Goal: Task Accomplishment & Management: Complete application form

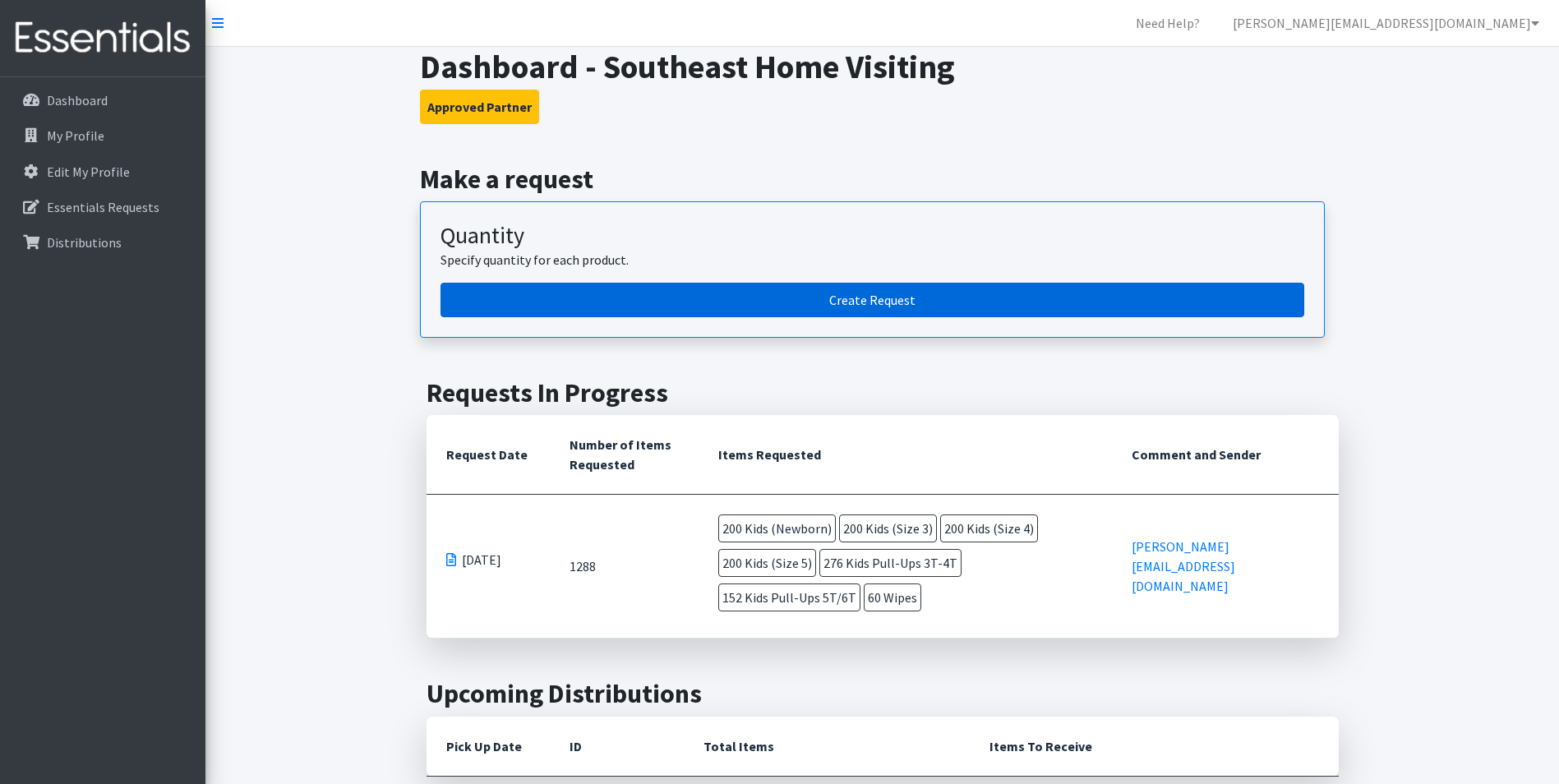
click at [825, 309] on link "Create Request" at bounding box center [873, 299] width 864 height 35
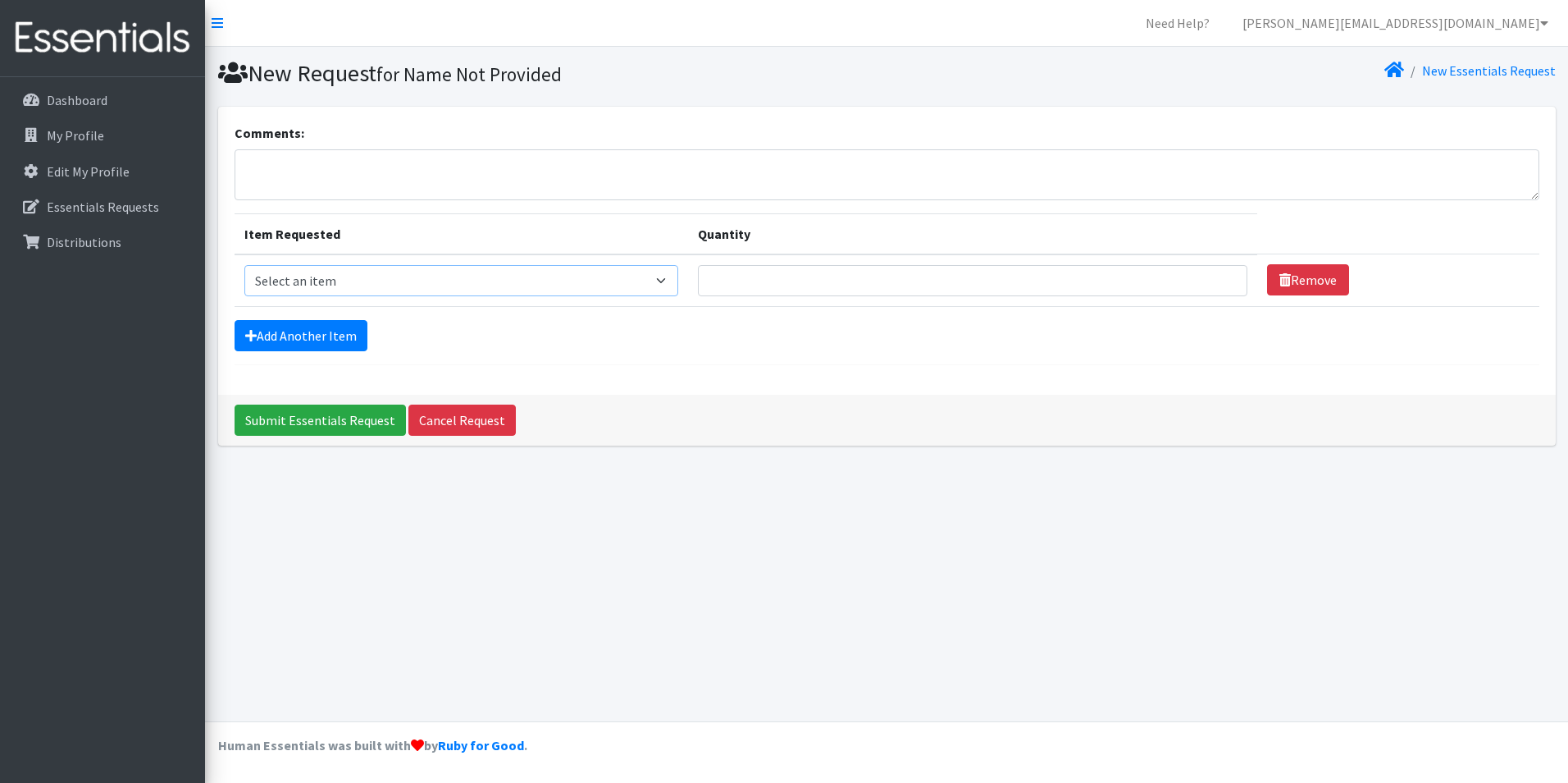
click at [446, 286] on select "Select an item Adult Briefs (x-small) Adult Briefs Large Adult Briefs X-Large A…" at bounding box center [461, 280] width 434 height 31
select select "348"
click at [245, 265] on select "Select an item Adult Briefs (x-small) Adult Briefs Large Adult Briefs X-Large A…" at bounding box center [461, 280] width 434 height 31
click at [752, 276] on input "Quantity" at bounding box center [973, 280] width 550 height 31
type input "200"
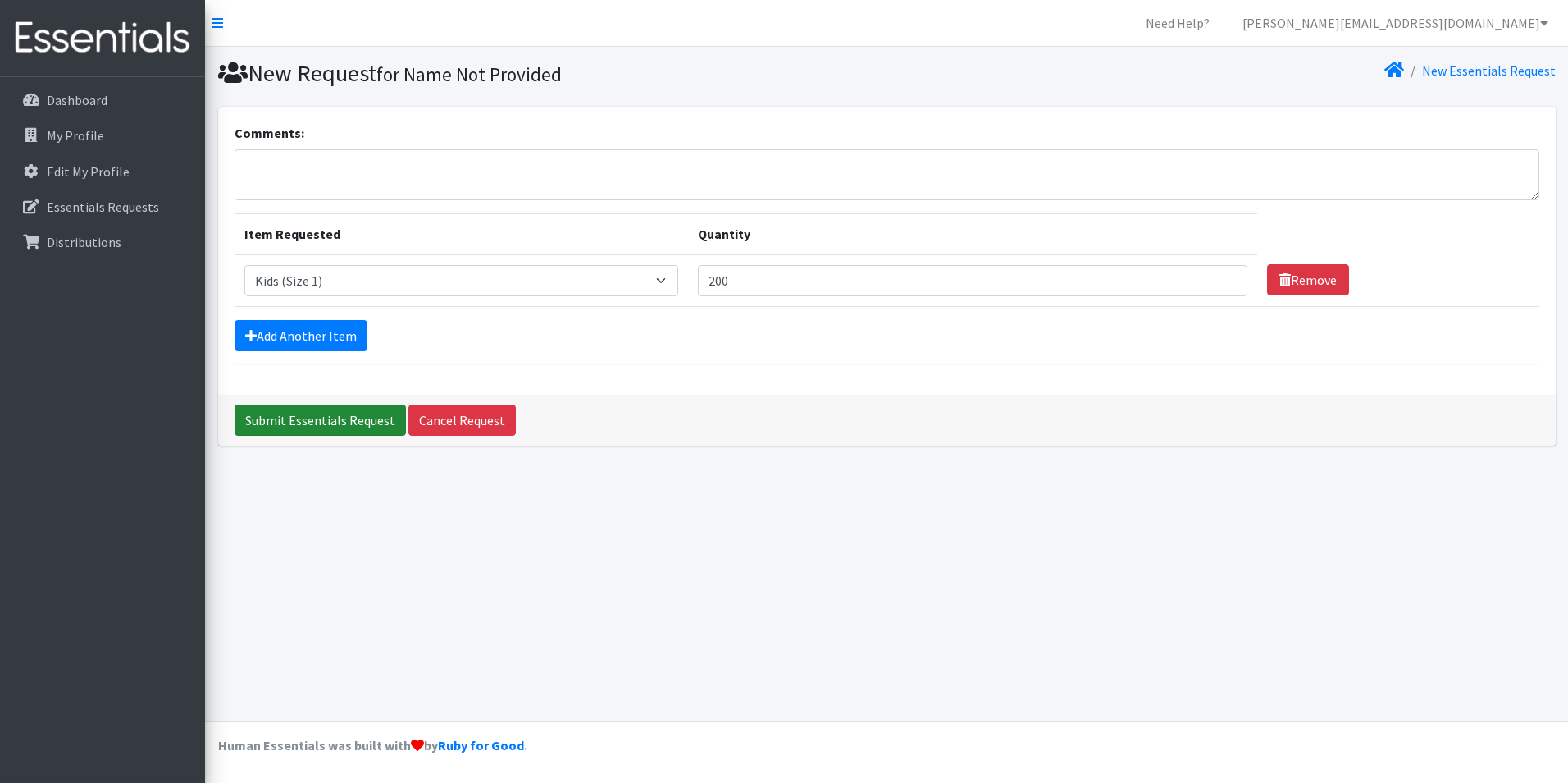
click at [306, 418] on input "Submit Essentials Request" at bounding box center [321, 420] width 171 height 31
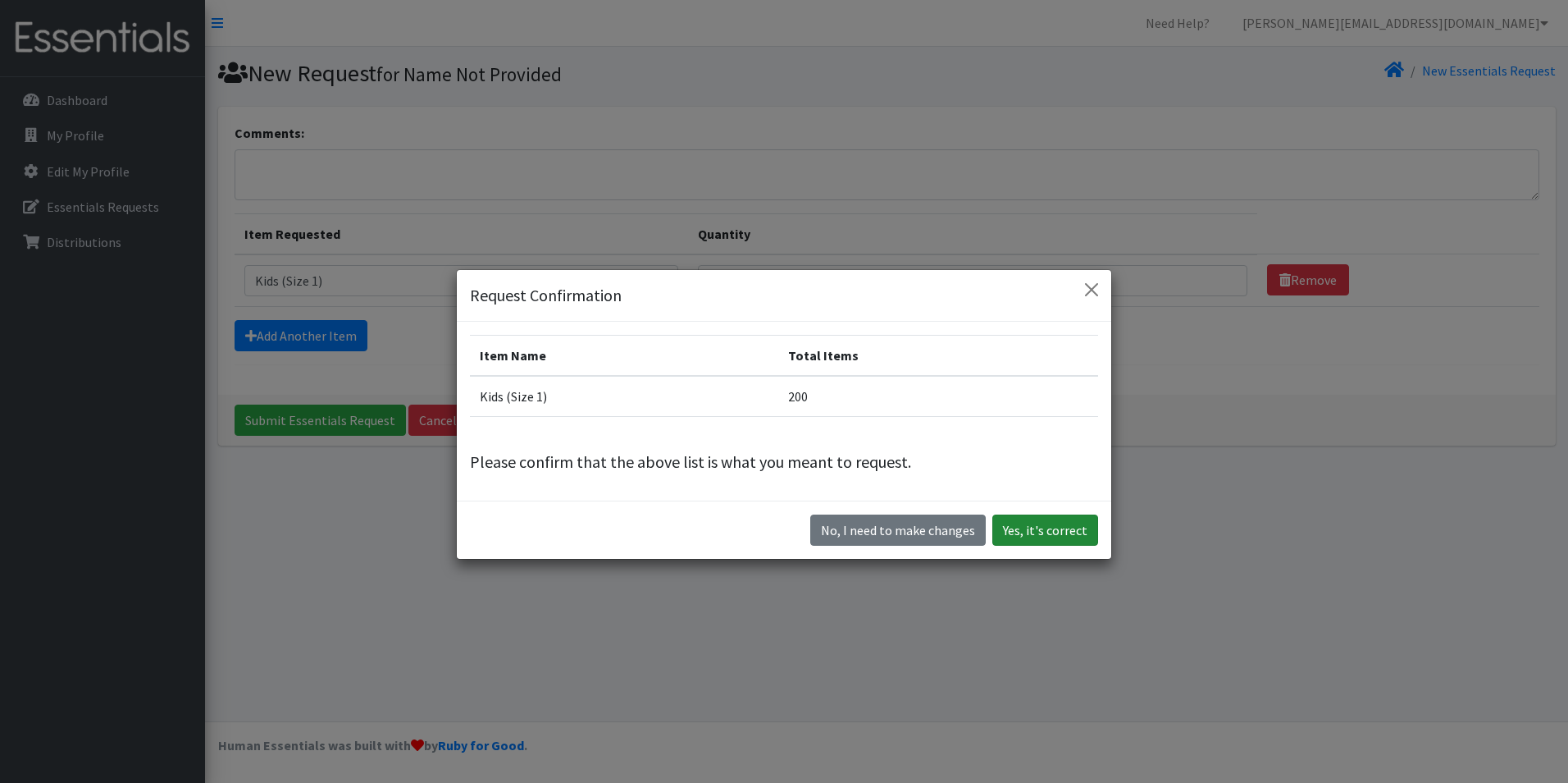
click at [1049, 519] on button "Yes, it's correct" at bounding box center [1045, 529] width 106 height 31
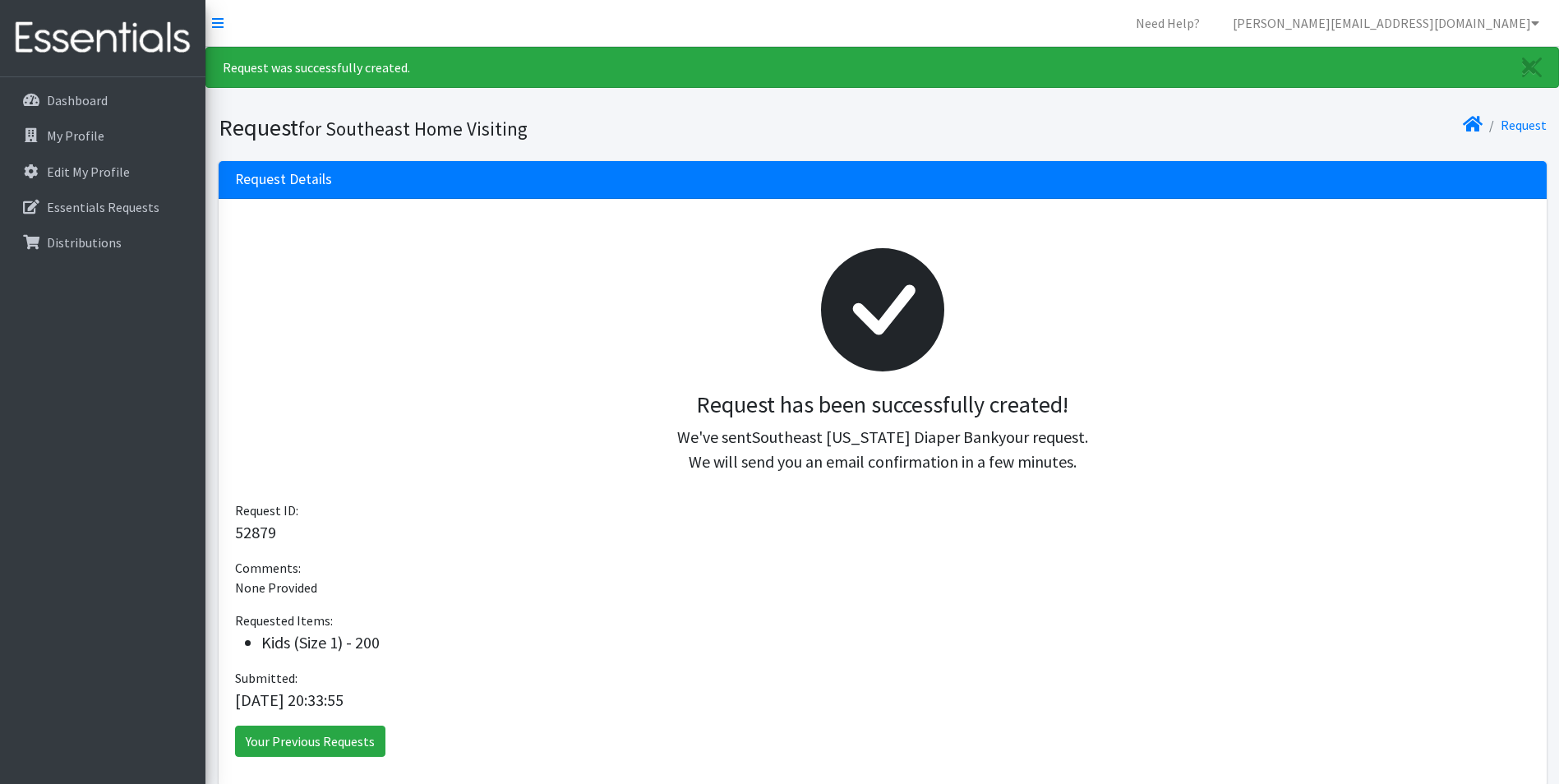
scroll to position [77, 0]
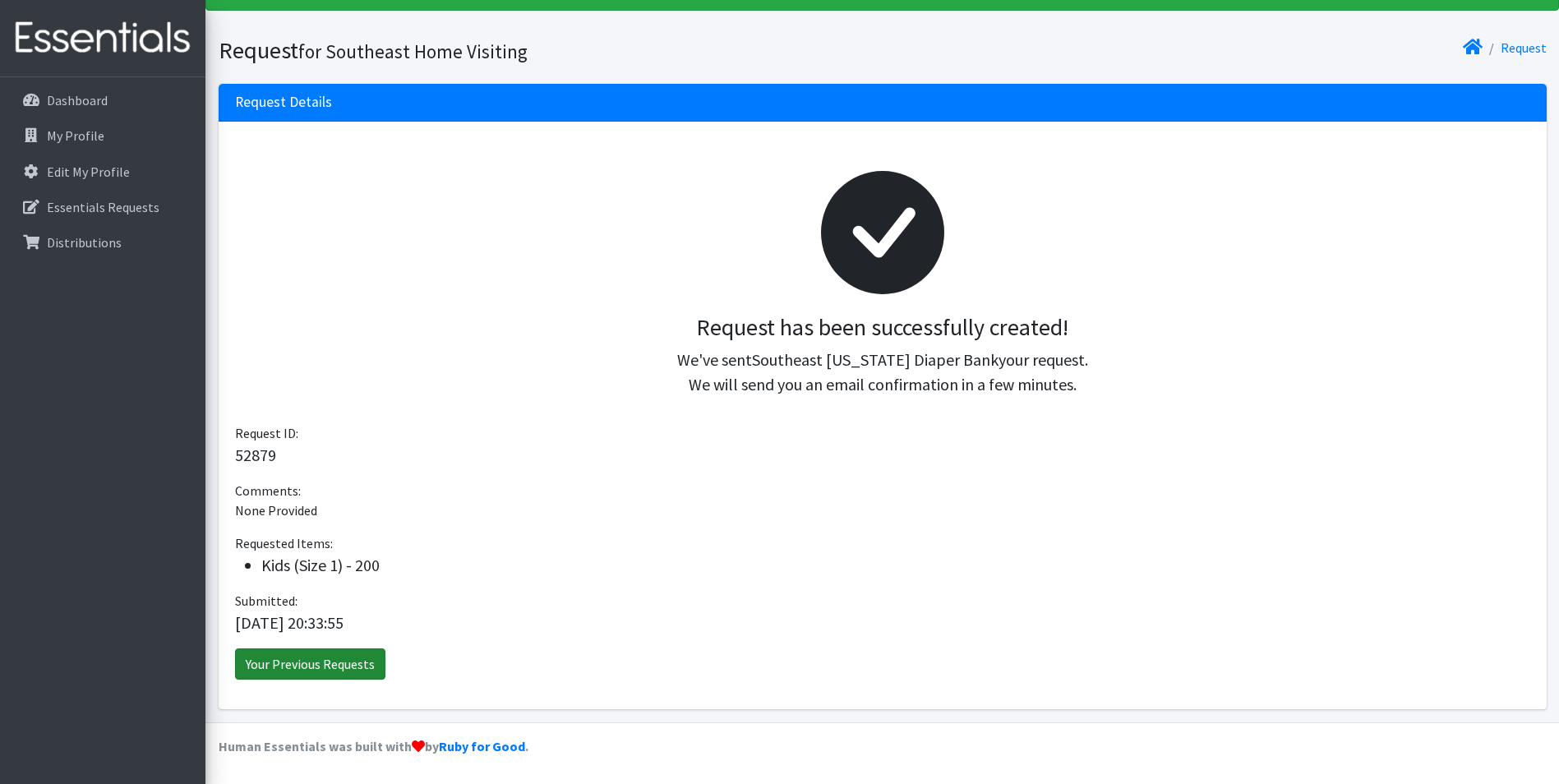
click at [322, 671] on link "Your Previous Requests" at bounding box center [311, 664] width 150 height 31
